Goal: Task Accomplishment & Management: Manage account settings

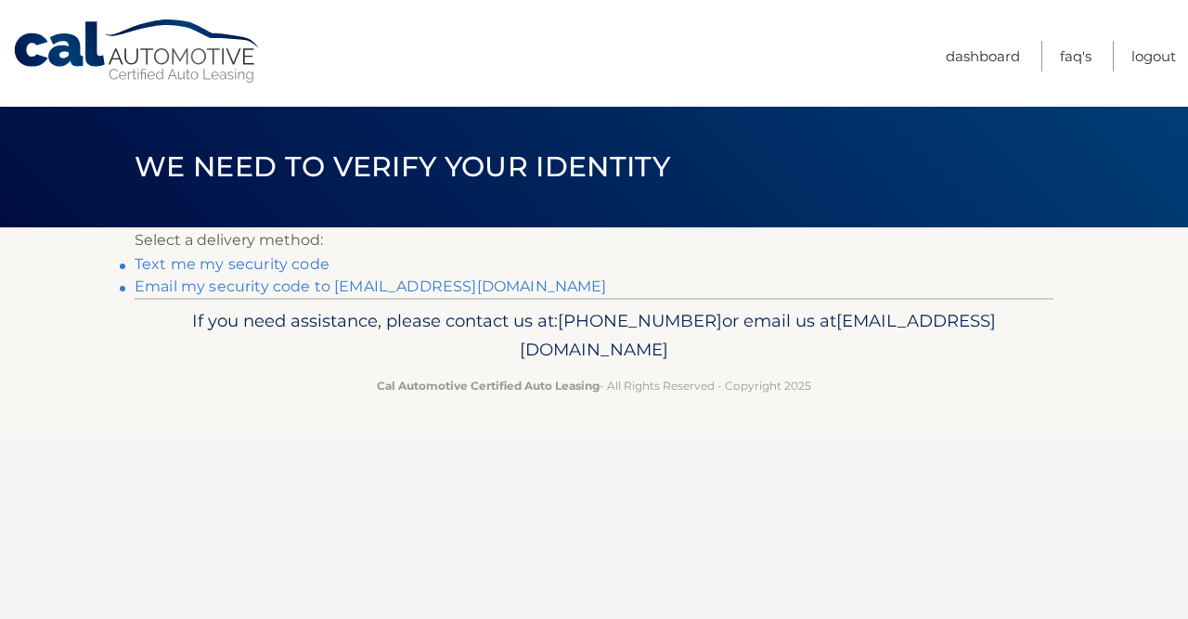
click at [224, 258] on link "Text me my security code" at bounding box center [232, 264] width 195 height 18
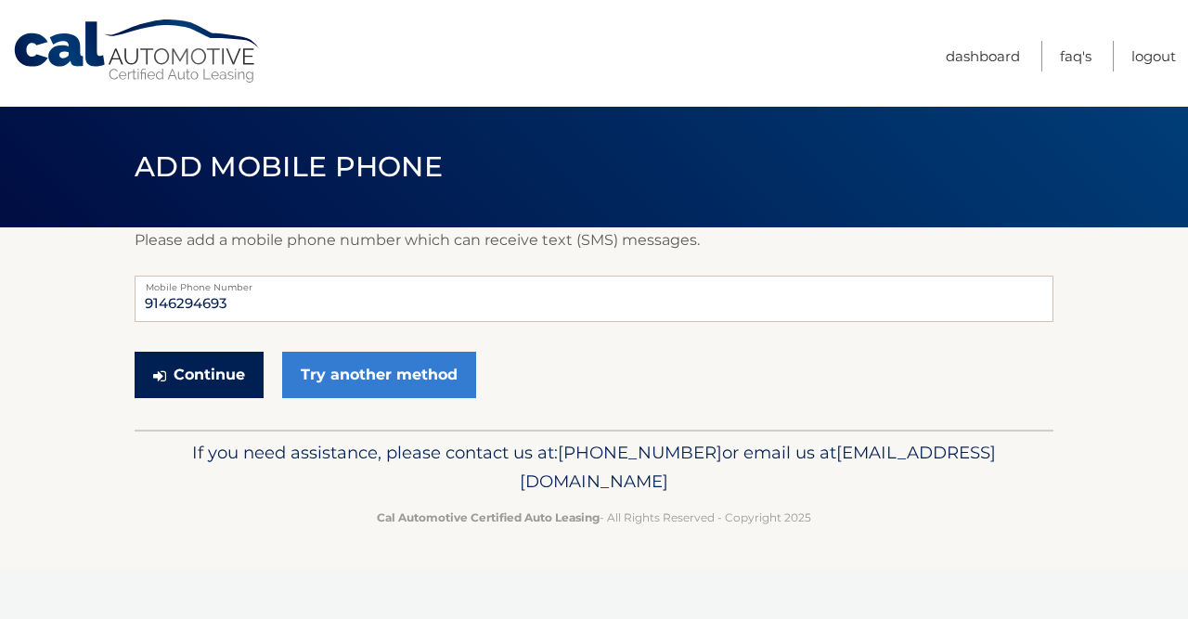
click at [188, 376] on button "Continue" at bounding box center [199, 375] width 129 height 46
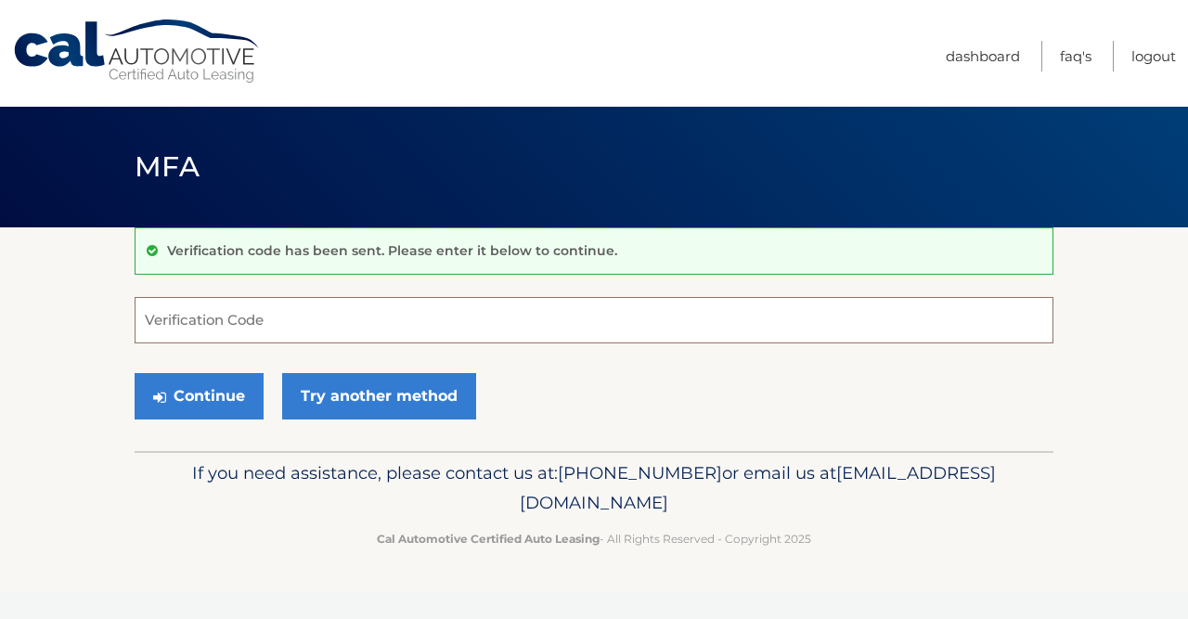
click at [208, 311] on input "Verification Code" at bounding box center [594, 320] width 919 height 46
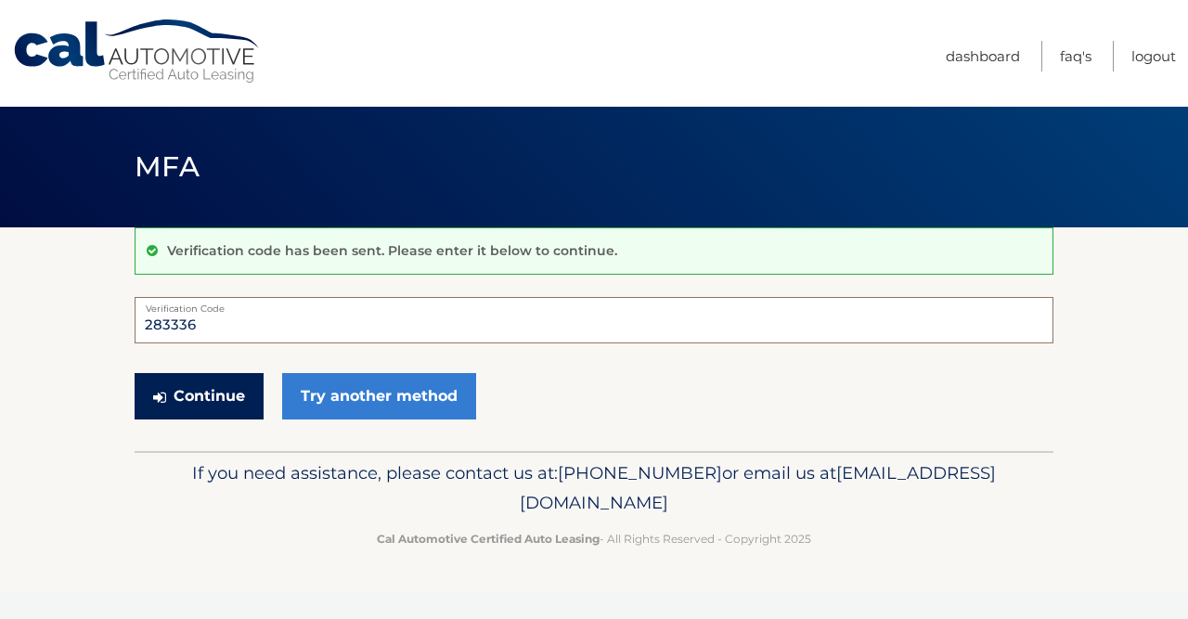
type input "283336"
click at [190, 399] on button "Continue" at bounding box center [199, 396] width 129 height 46
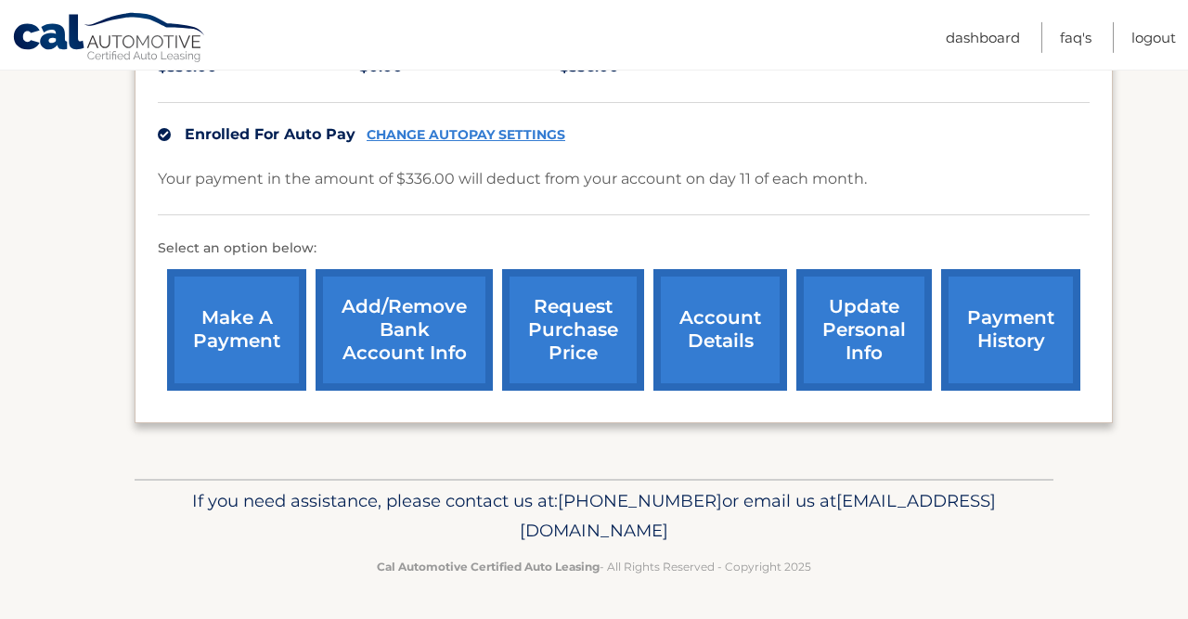
scroll to position [383, 0]
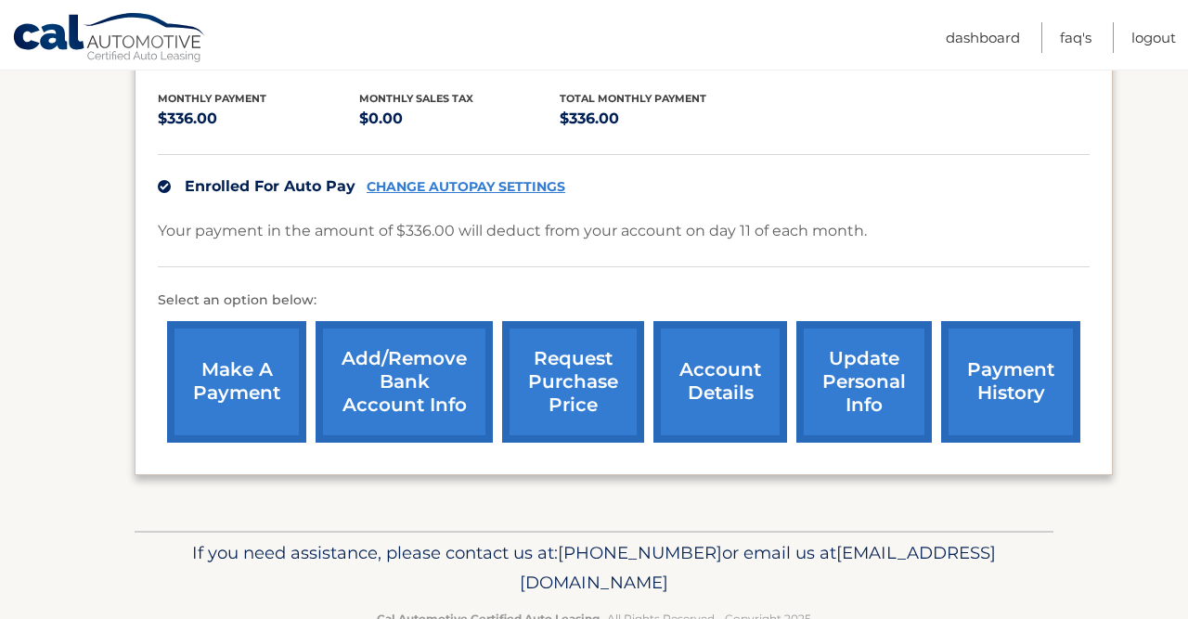
click at [818, 412] on link "update personal info" at bounding box center [863, 382] width 135 height 122
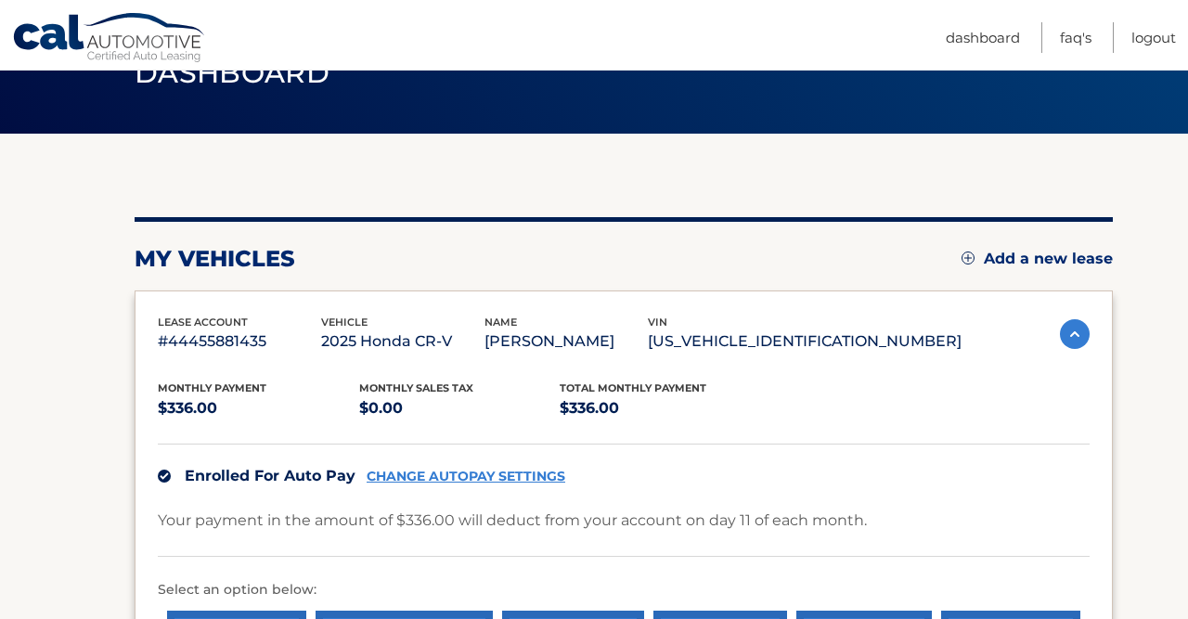
scroll to position [0, 0]
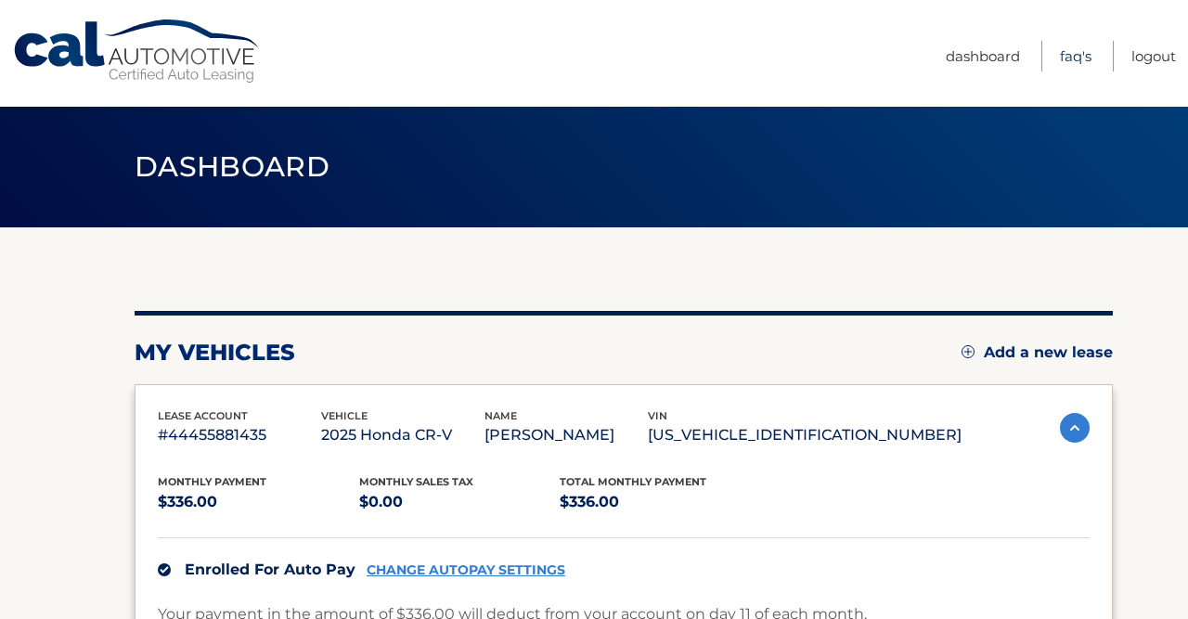
click at [1076, 57] on link "FAQ's" at bounding box center [1076, 56] width 32 height 31
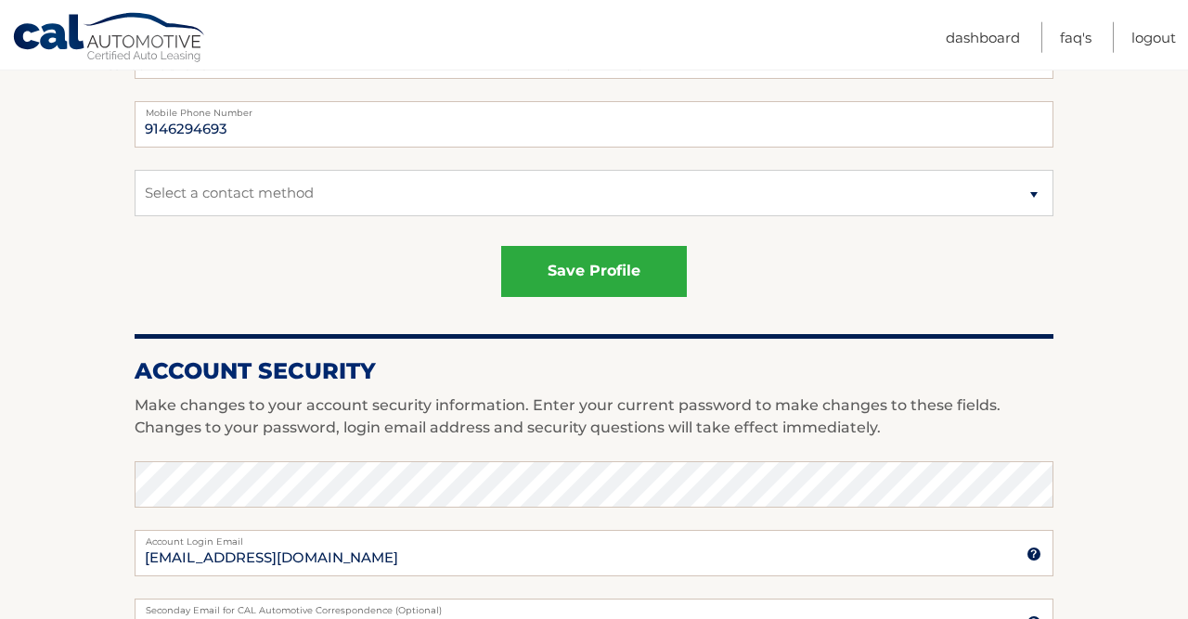
scroll to position [290, 0]
